Goal: Check status: Check status

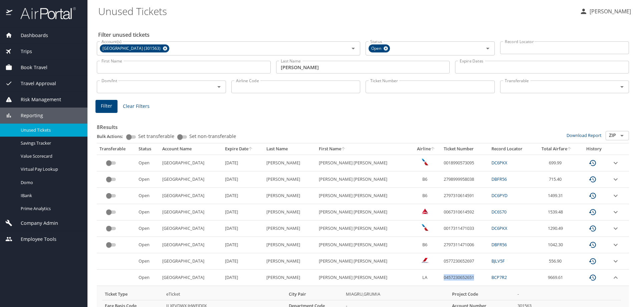
scroll to position [86, 0]
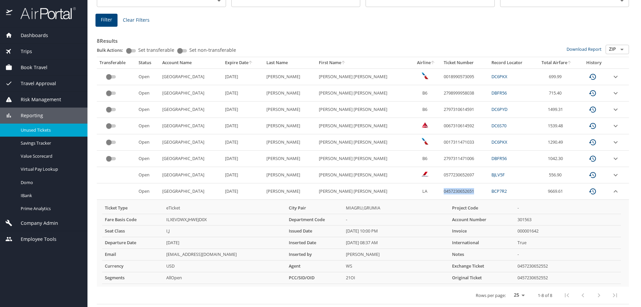
click at [42, 37] on span "Dashboards" at bounding box center [30, 35] width 36 height 7
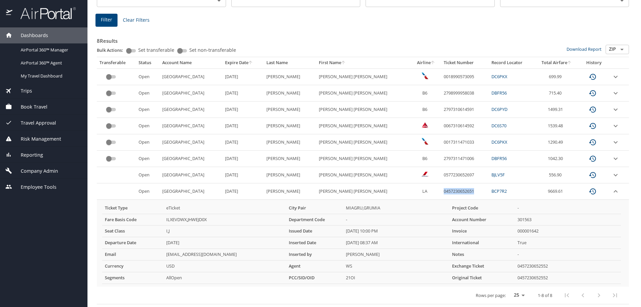
click at [42, 37] on span "Dashboards" at bounding box center [30, 35] width 36 height 7
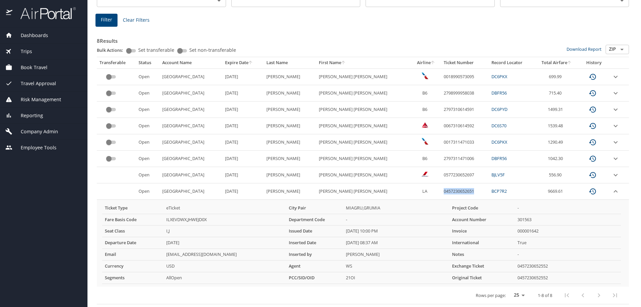
click at [36, 36] on span "Dashboards" at bounding box center [30, 35] width 36 height 7
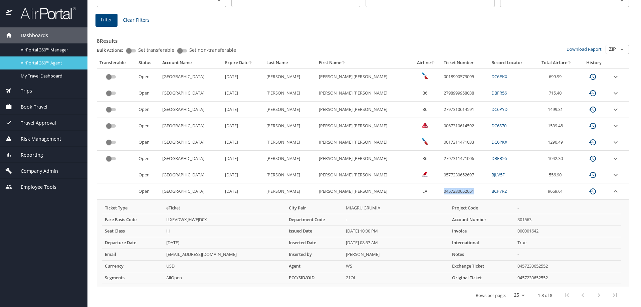
click at [46, 62] on span "AirPortal 360™ Agent" at bounding box center [50, 63] width 59 height 6
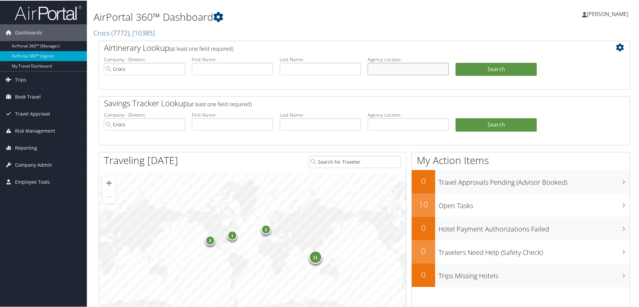
click at [392, 70] on input "text" at bounding box center [407, 68] width 81 height 12
paste input "DN1TG6"
type input "DN1TG6"
click at [178, 70] on input "Crocs" at bounding box center [144, 68] width 81 height 12
click at [500, 72] on button "Search" at bounding box center [495, 68] width 81 height 13
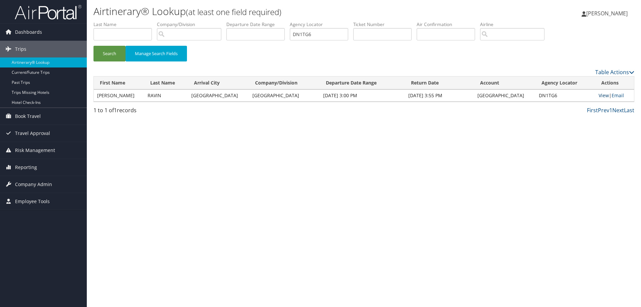
click at [599, 97] on link "View" at bounding box center [604, 95] width 10 height 6
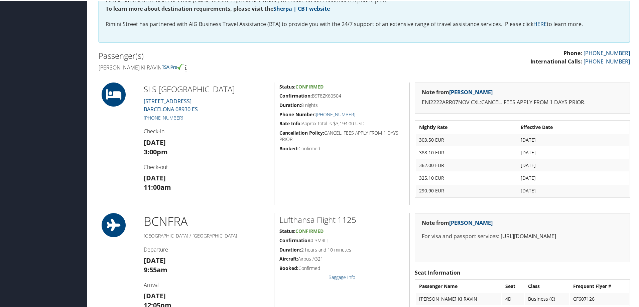
scroll to position [155, 0]
